Goal: Task Accomplishment & Management: Use online tool/utility

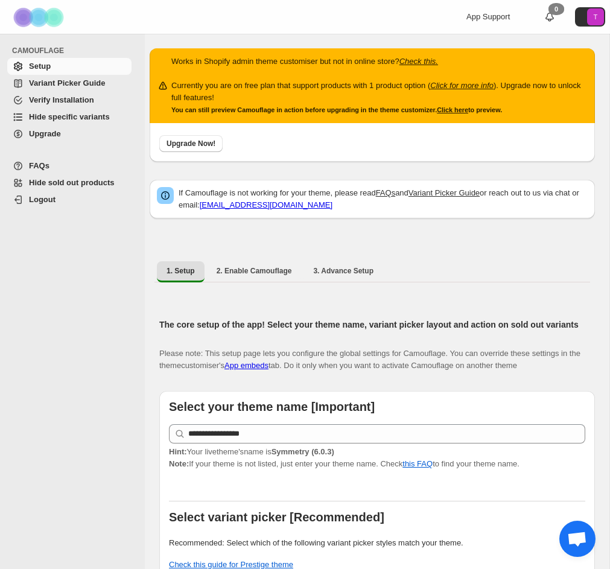
click at [60, 117] on span "Hide specific variants" at bounding box center [69, 116] width 81 height 9
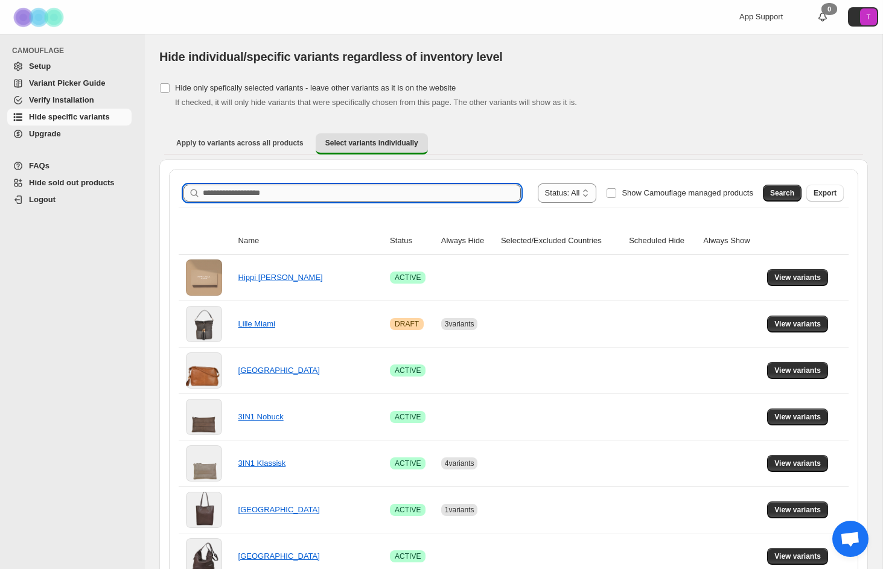
click at [418, 194] on input "Search product name" at bounding box center [362, 193] width 318 height 17
type input "*****"
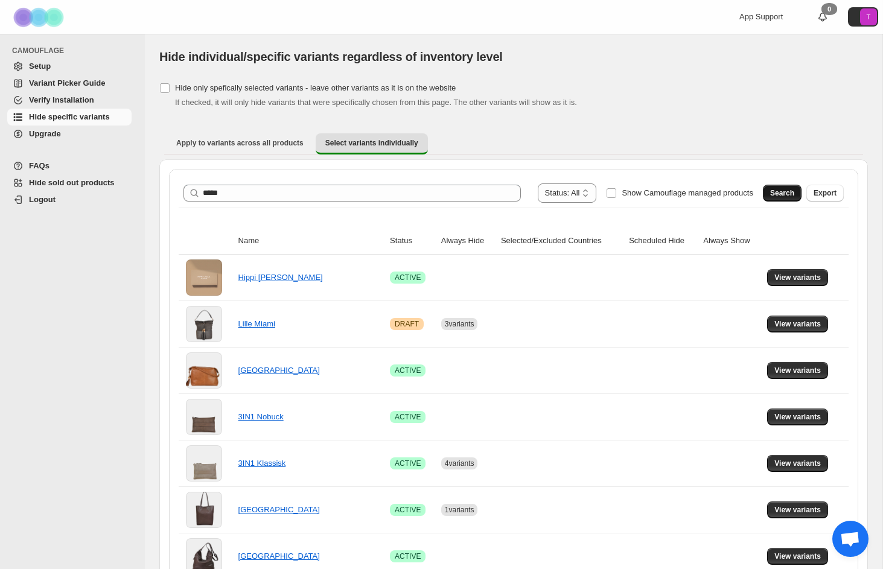
click at [610, 190] on span "Search" at bounding box center [782, 193] width 24 height 10
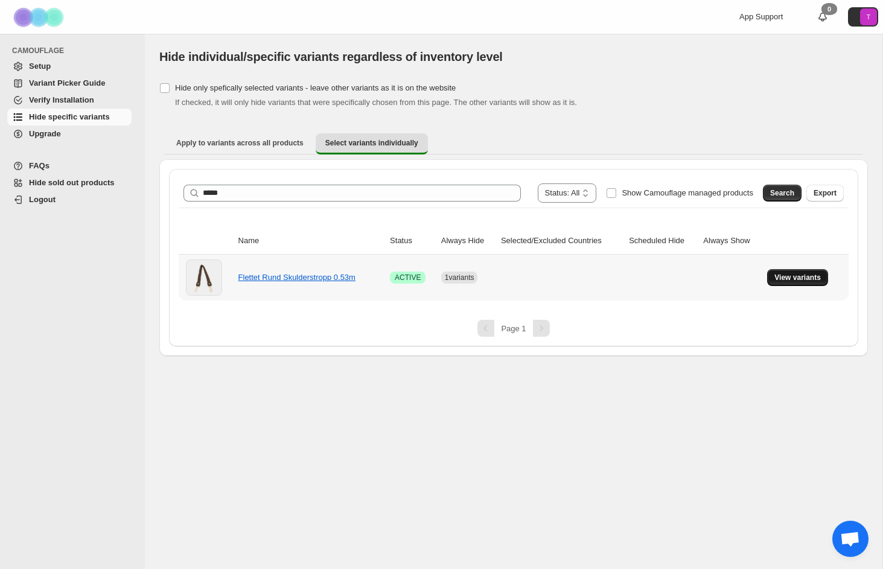
click at [610, 280] on span "View variants" at bounding box center [797, 278] width 46 height 10
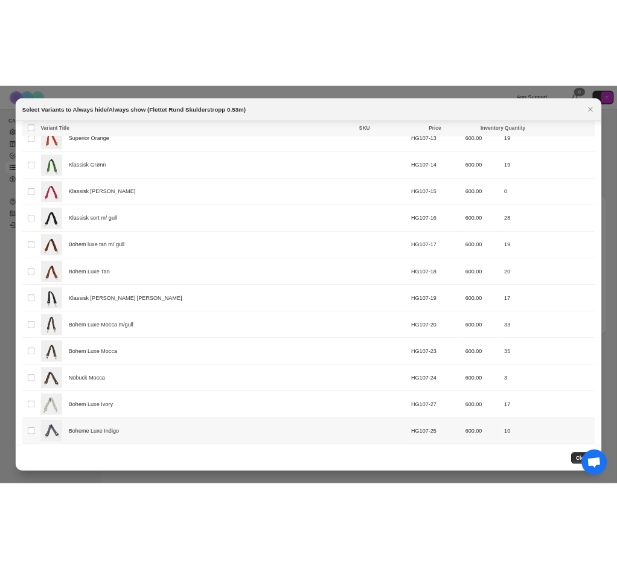
scroll to position [500, 0]
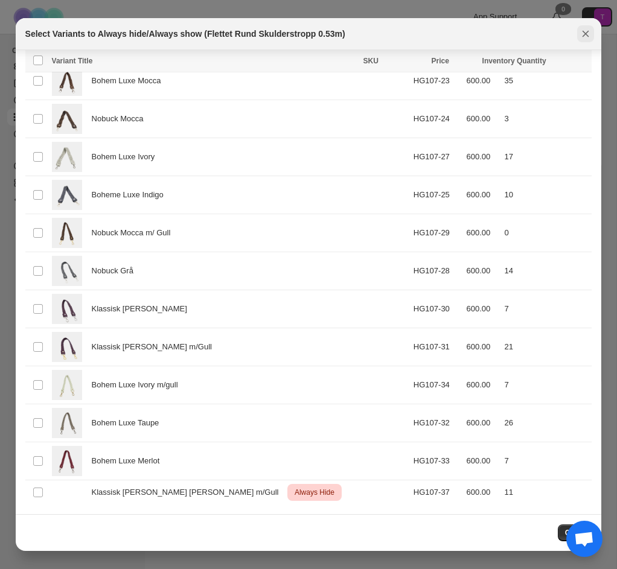
click at [578, 32] on button "Close" at bounding box center [585, 33] width 17 height 17
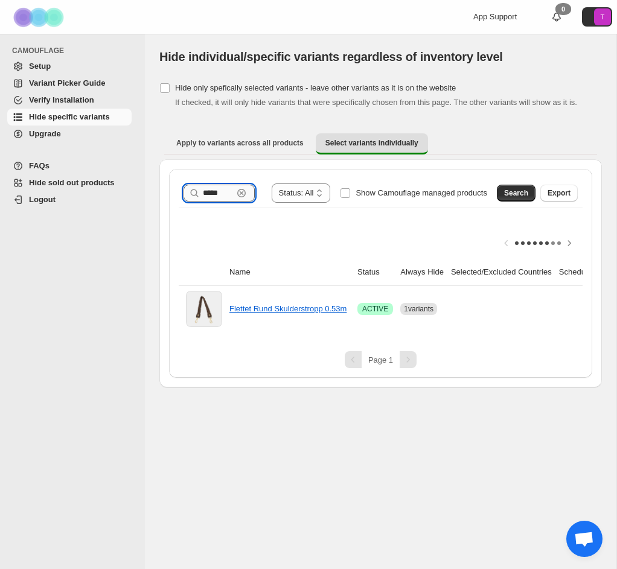
click at [231, 202] on div "***** Clear" at bounding box center [219, 193] width 71 height 17
click at [235, 199] on icon "button" at bounding box center [241, 193] width 12 height 12
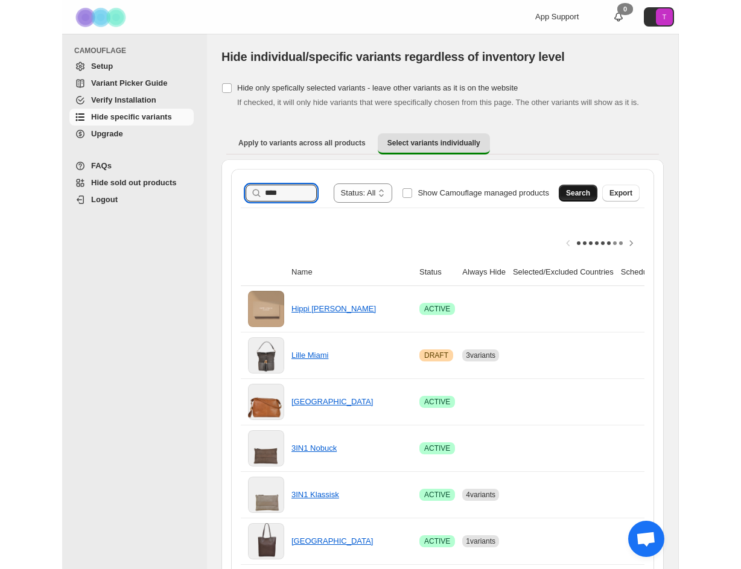
scroll to position [0, 0]
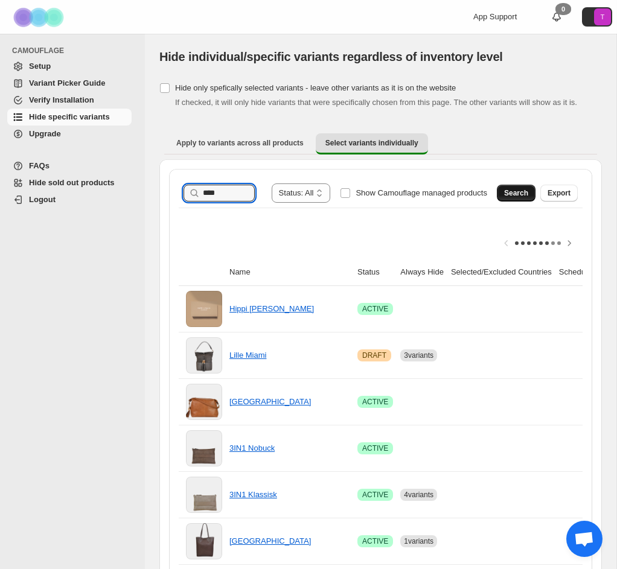
click at [499, 200] on button "Search" at bounding box center [516, 193] width 39 height 17
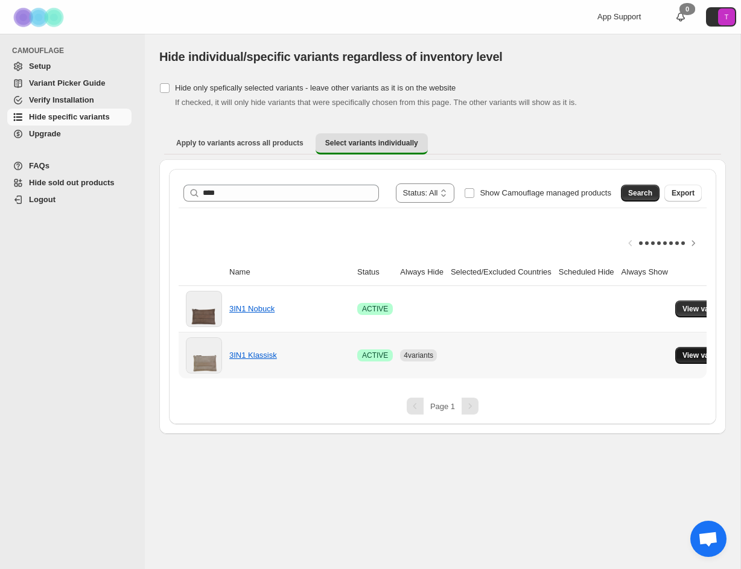
click at [610, 356] on span "View variants" at bounding box center [706, 356] width 46 height 10
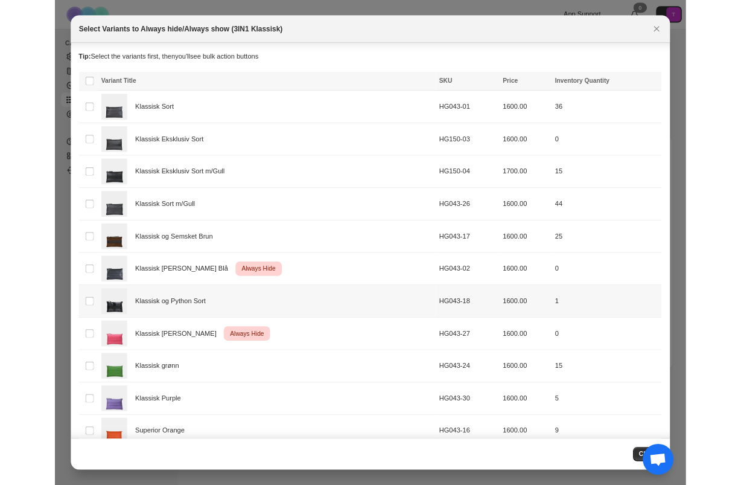
scroll to position [462, 0]
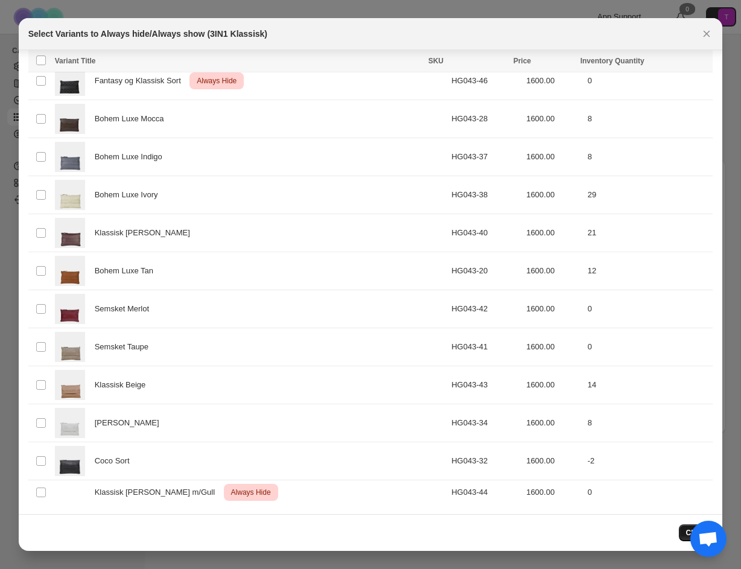
click at [610, 534] on span "Close" at bounding box center [696, 533] width 20 height 10
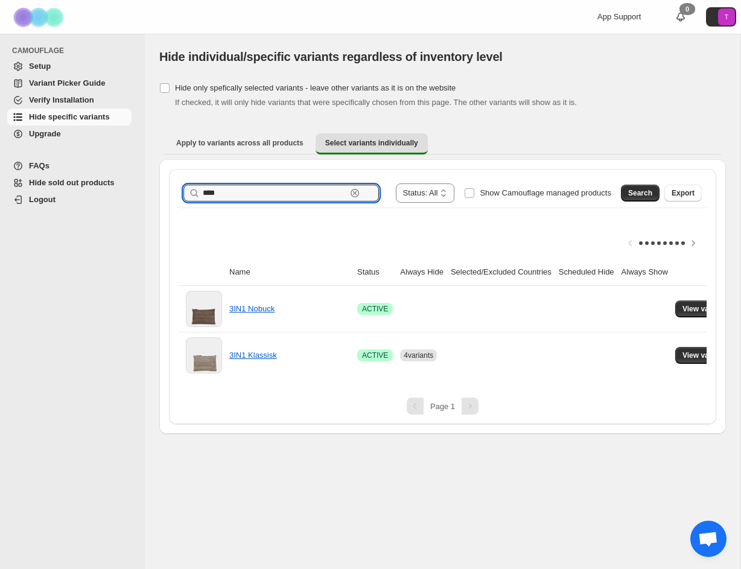
drag, startPoint x: 241, startPoint y: 197, endPoint x: 155, endPoint y: 186, distance: 87.1
click at [155, 186] on div "**********" at bounding box center [443, 234] width 596 height 400
type input "*"
click at [610, 195] on span "Search" at bounding box center [640, 193] width 24 height 10
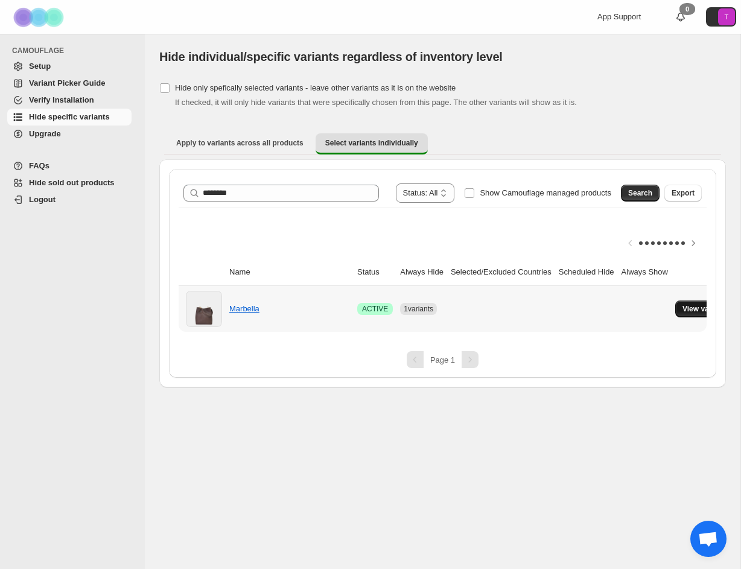
click at [610, 309] on span "View variants" at bounding box center [706, 309] width 46 height 10
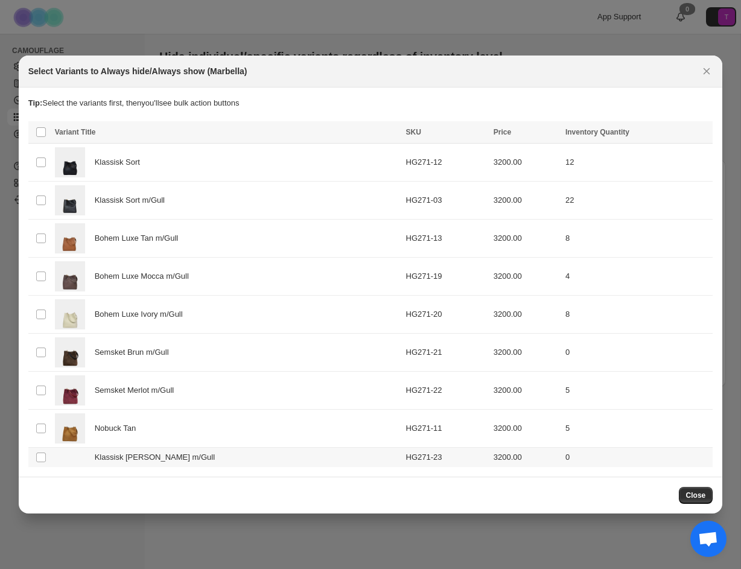
click at [46, 460] on td "Select product variant" at bounding box center [39, 458] width 23 height 20
click at [433, 133] on span "Always hide" at bounding box center [442, 134] width 42 height 10
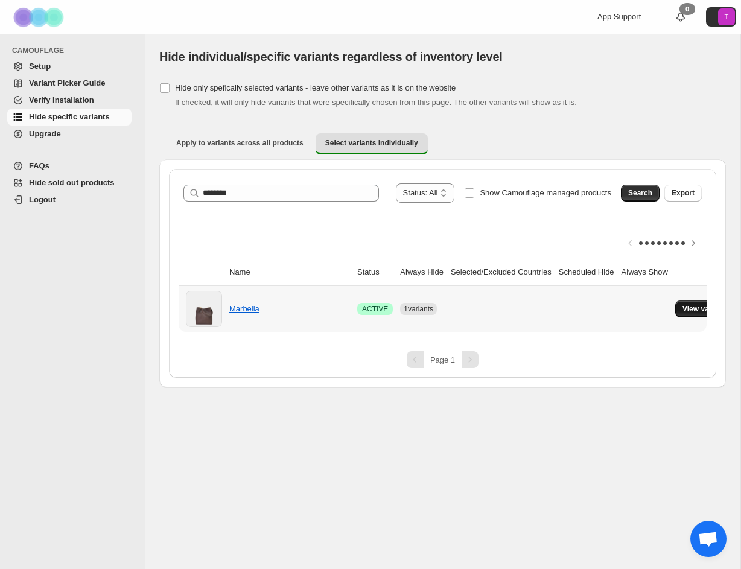
click at [610, 310] on span "View variants" at bounding box center [706, 309] width 46 height 10
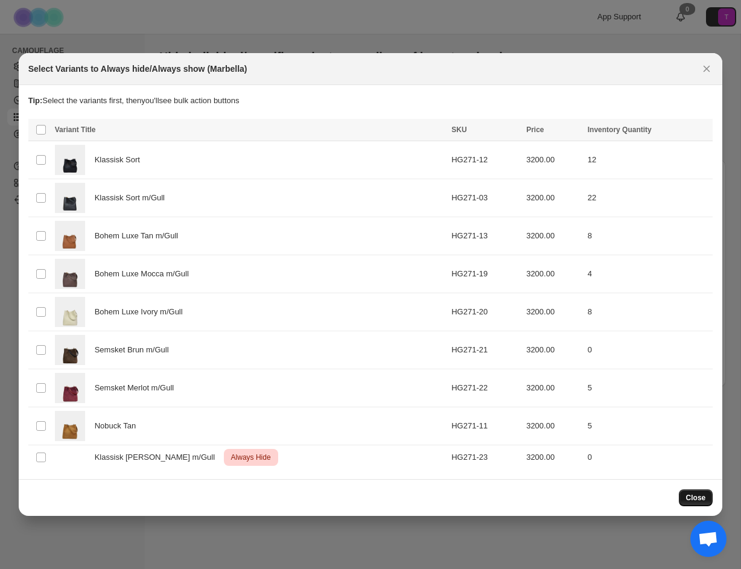
click at [610, 494] on span "Close" at bounding box center [696, 498] width 20 height 10
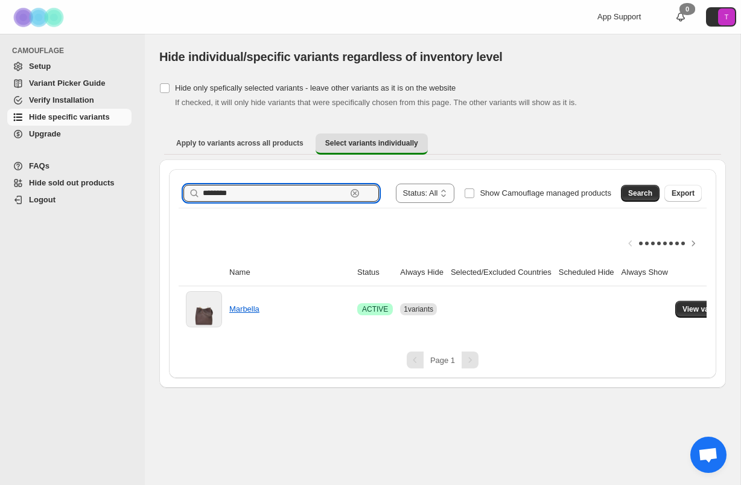
drag, startPoint x: 265, startPoint y: 192, endPoint x: 188, endPoint y: 179, distance: 78.4
click at [188, 179] on div "**********" at bounding box center [443, 193] width 528 height 29
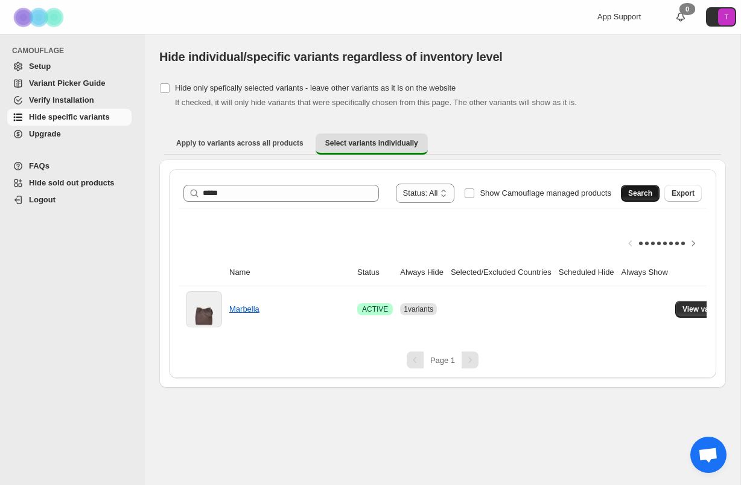
click at [610, 196] on span "Search" at bounding box center [640, 193] width 24 height 10
click at [610, 308] on span "View variants" at bounding box center [706, 309] width 46 height 10
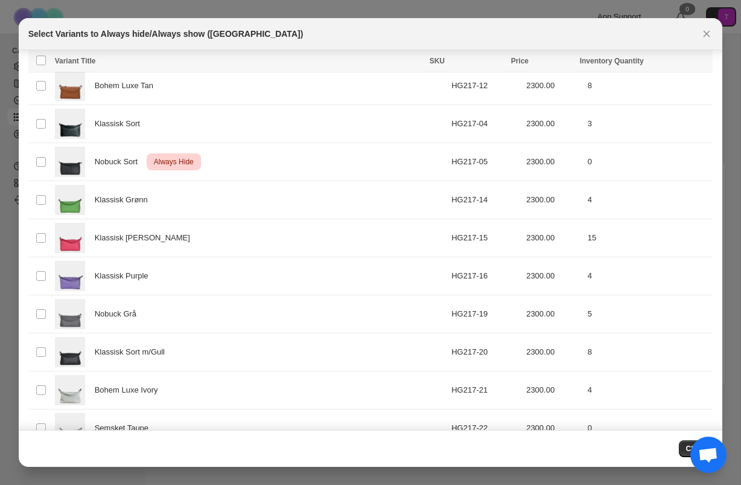
scroll to position [243, 0]
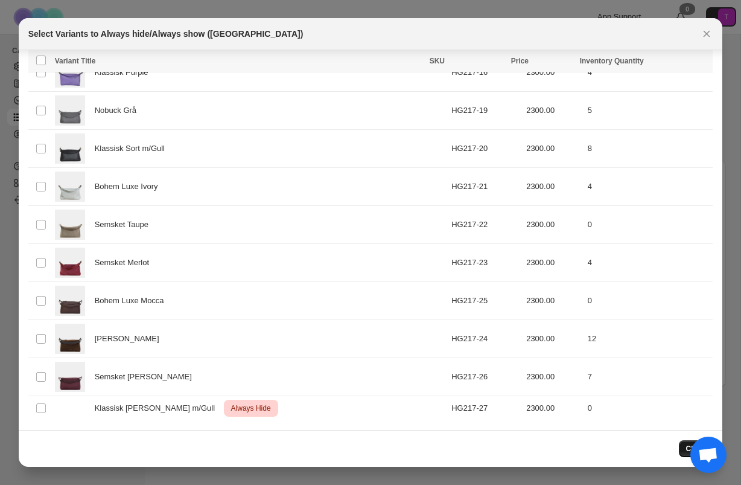
click at [610, 445] on button "Close" at bounding box center [696, 448] width 34 height 17
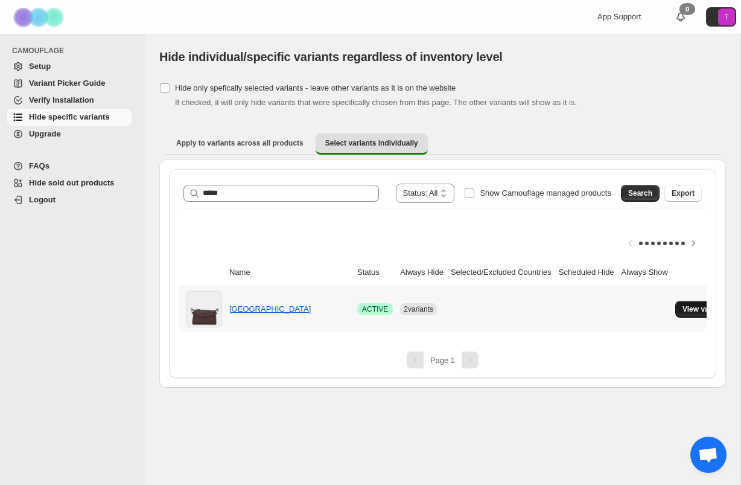
click at [610, 309] on span "View variants" at bounding box center [706, 309] width 46 height 10
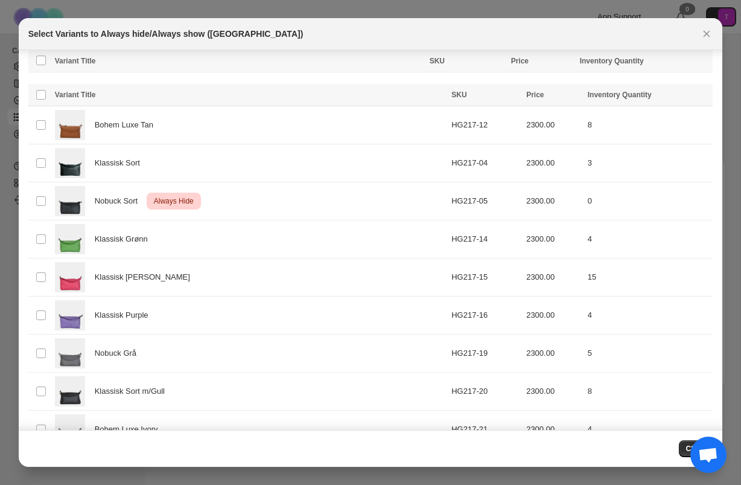
scroll to position [282, 0]
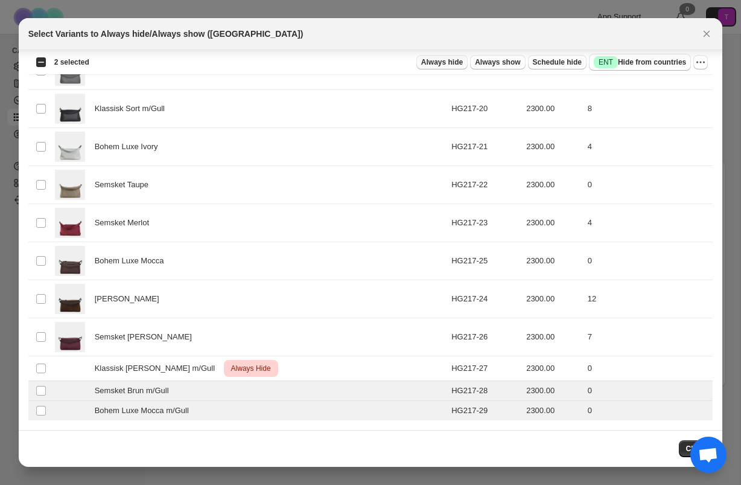
click at [433, 57] on button "Always hide" at bounding box center [441, 62] width 51 height 14
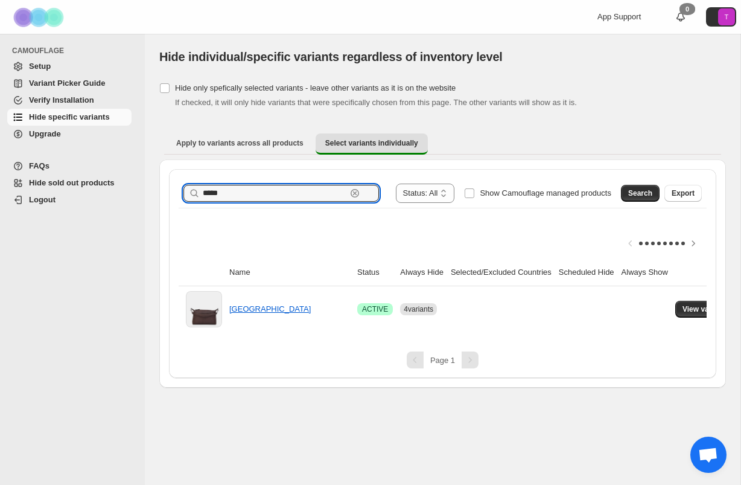
drag, startPoint x: 243, startPoint y: 187, endPoint x: 254, endPoint y: 202, distance: 19.1
click at [254, 202] on div "**********" at bounding box center [443, 193] width 519 height 19
click at [610, 196] on span "Search" at bounding box center [640, 193] width 24 height 10
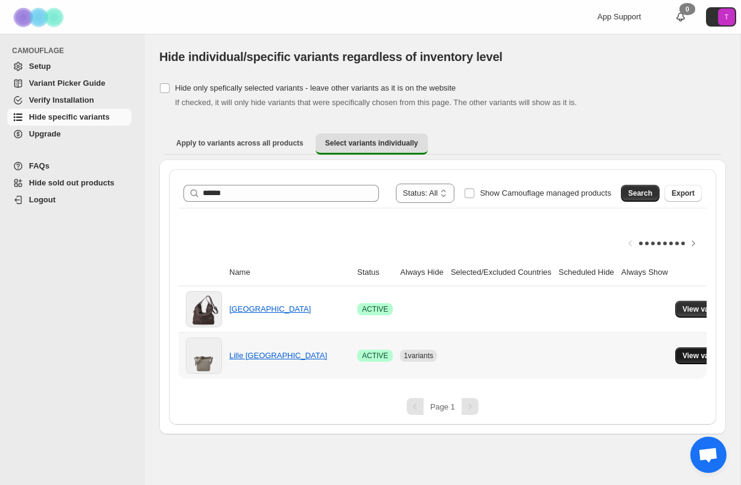
click at [610, 353] on span "View variants" at bounding box center [706, 356] width 46 height 10
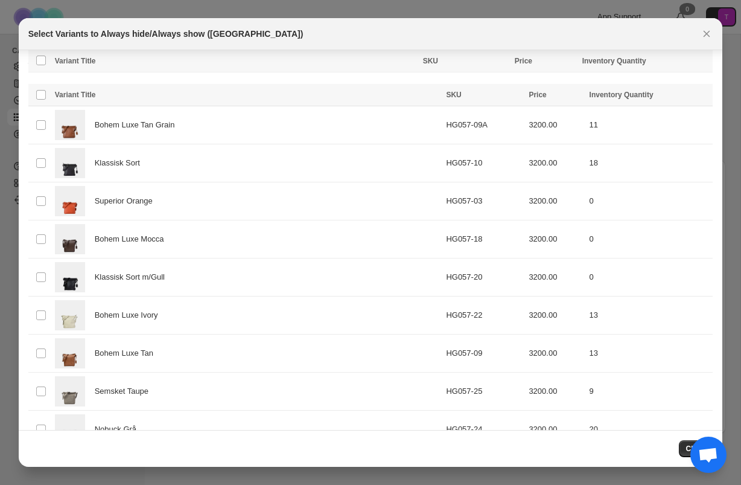
scroll to position [205, 0]
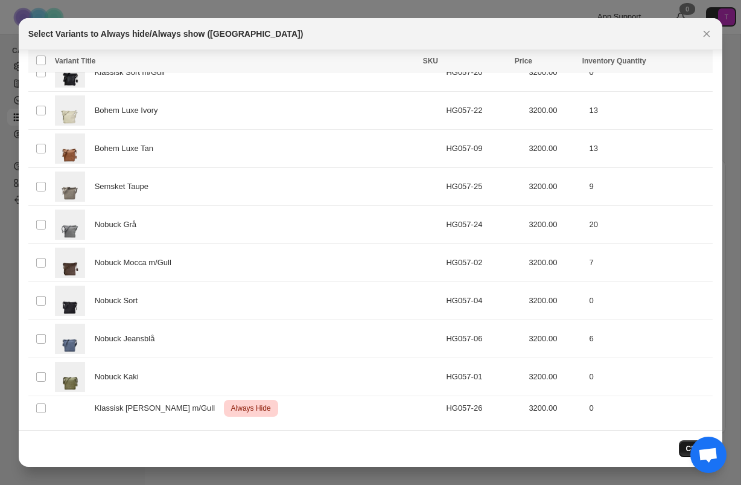
click at [610, 444] on button "Close" at bounding box center [696, 448] width 34 height 17
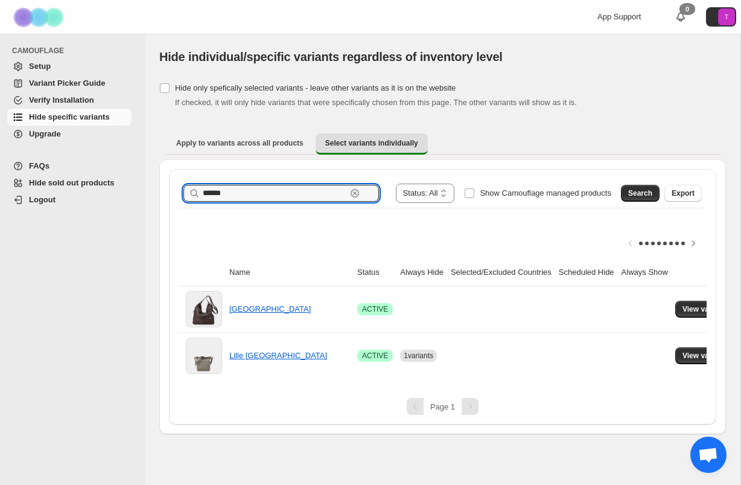
drag, startPoint x: 250, startPoint y: 194, endPoint x: 182, endPoint y: 182, distance: 68.8
click at [182, 182] on div "**********" at bounding box center [443, 193] width 528 height 29
type input "*****"
click at [610, 196] on span "Search" at bounding box center [640, 193] width 24 height 10
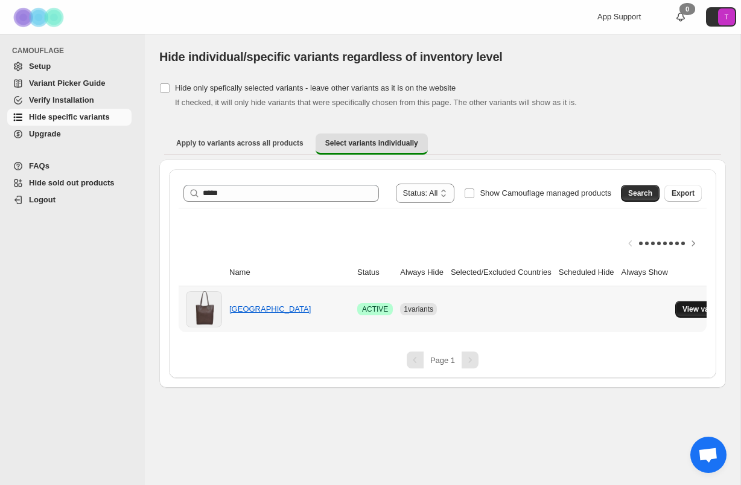
click at [610, 310] on span "View variants" at bounding box center [706, 309] width 46 height 10
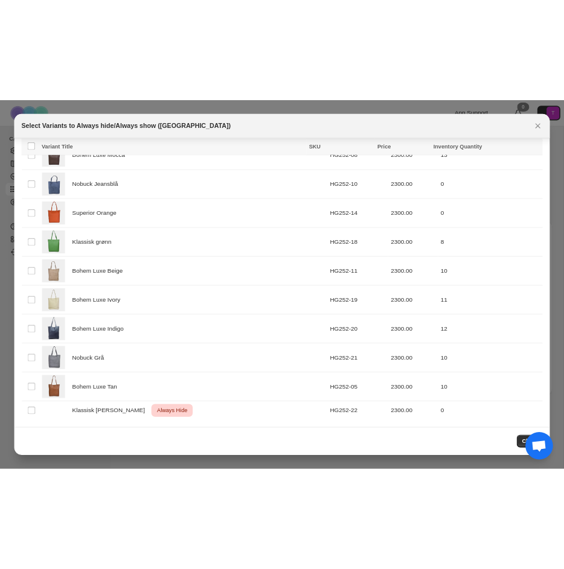
scroll to position [44, 0]
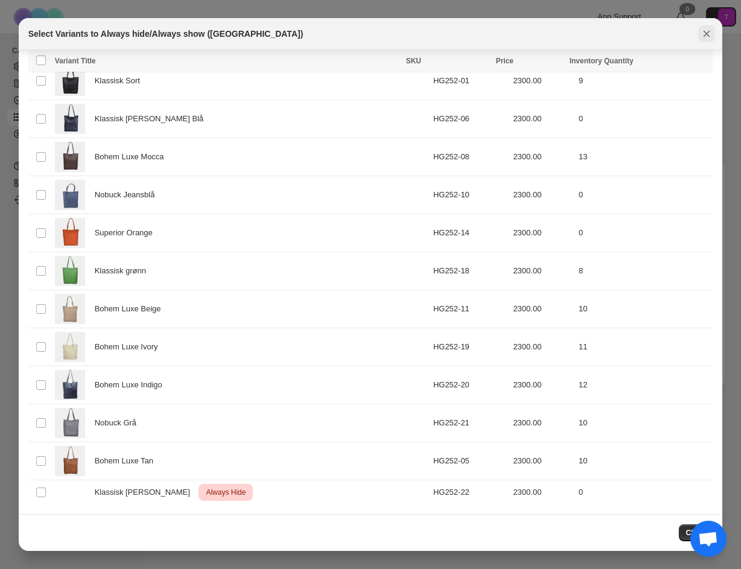
click at [610, 33] on icon "Close" at bounding box center [707, 34] width 12 height 12
